Goal: Transaction & Acquisition: Purchase product/service

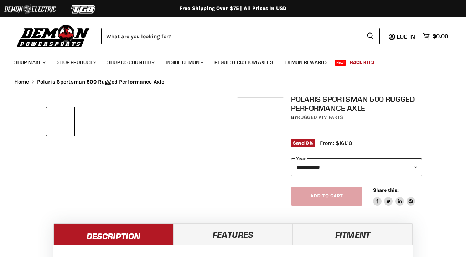
select select "******"
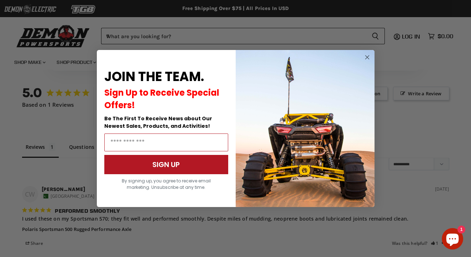
scroll to position [466, 0]
